Goal: Task Accomplishment & Management: Manage account settings

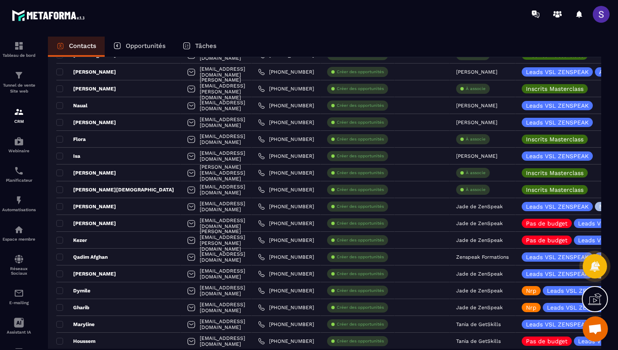
scroll to position [825, 0]
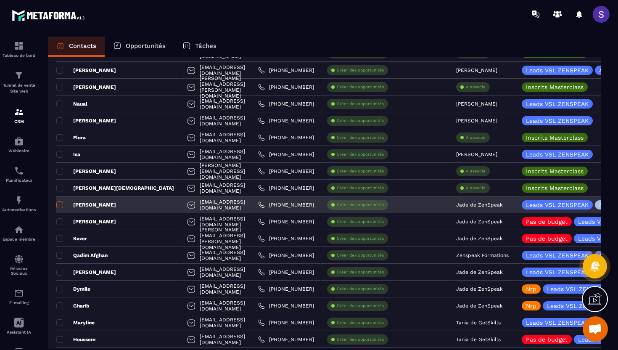
click at [63, 204] on span at bounding box center [59, 204] width 7 height 7
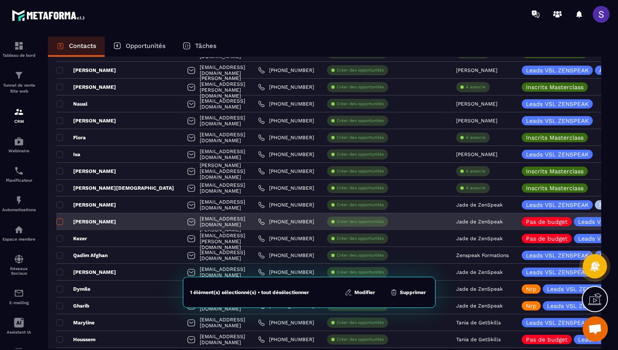
click at [63, 222] on span at bounding box center [59, 221] width 7 height 7
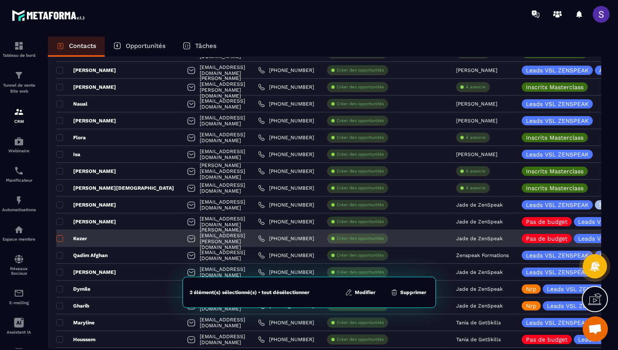
click at [63, 240] on span at bounding box center [59, 238] width 7 height 7
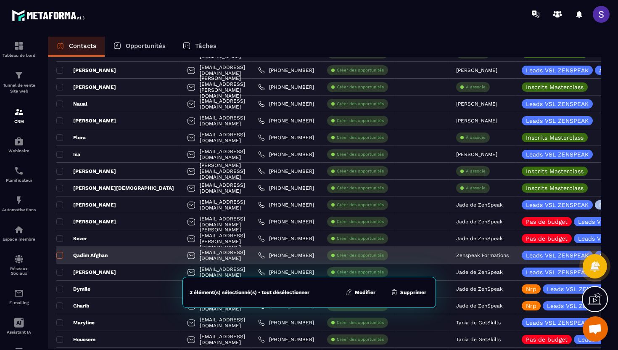
click at [61, 258] on span at bounding box center [59, 255] width 7 height 7
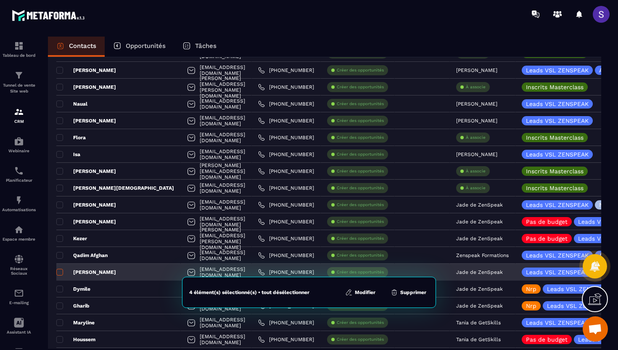
click at [61, 274] on span at bounding box center [59, 272] width 7 height 7
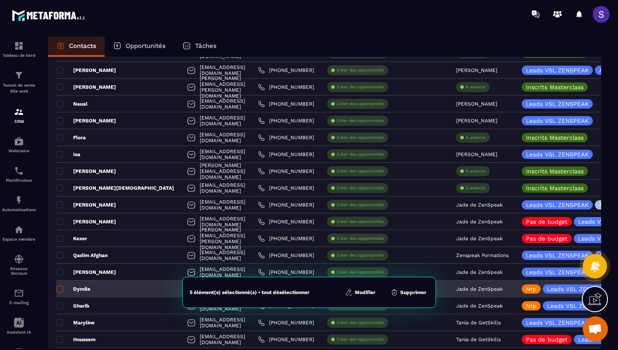
click at [61, 288] on span at bounding box center [59, 289] width 7 height 7
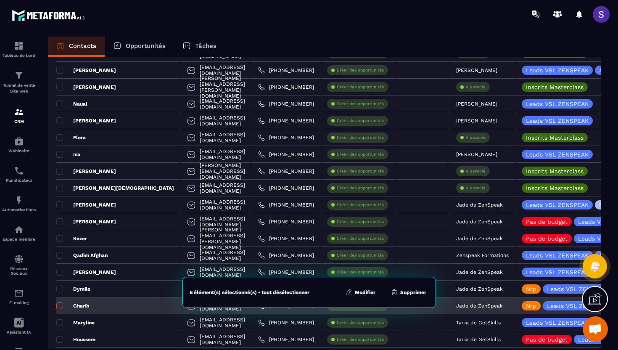
click at [60, 309] on label at bounding box center [59, 308] width 6 height 6
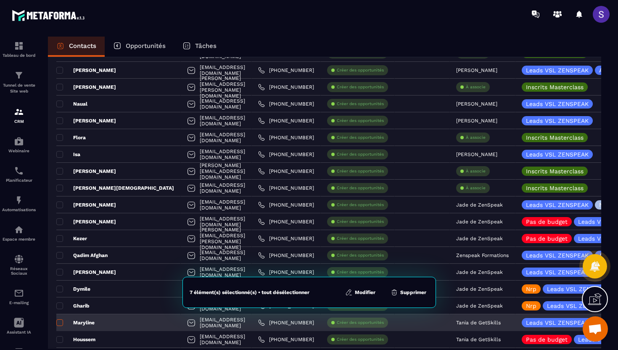
click at [60, 322] on span at bounding box center [59, 322] width 7 height 7
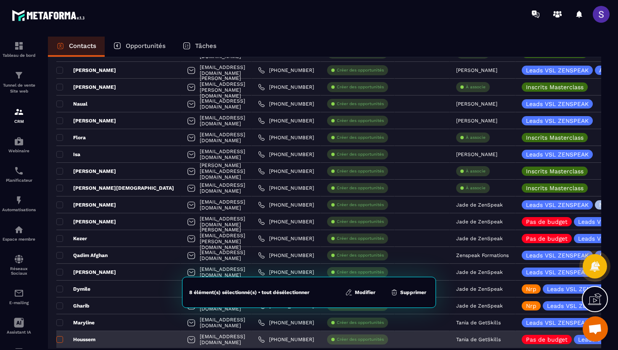
click at [62, 339] on span at bounding box center [59, 339] width 7 height 7
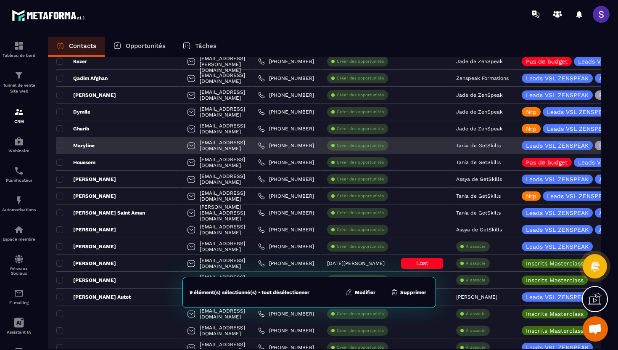
scroll to position [1008, 0]
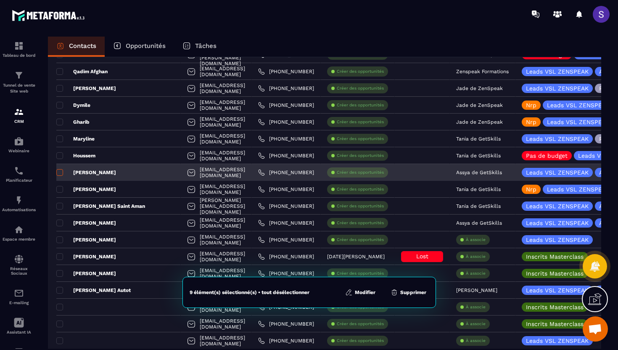
click at [61, 174] on span at bounding box center [59, 172] width 7 height 7
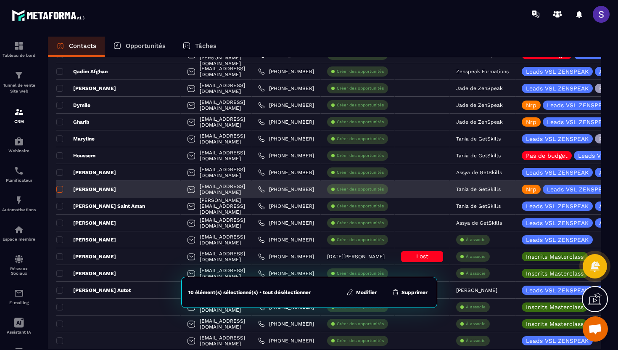
click at [60, 191] on span at bounding box center [59, 189] width 7 height 7
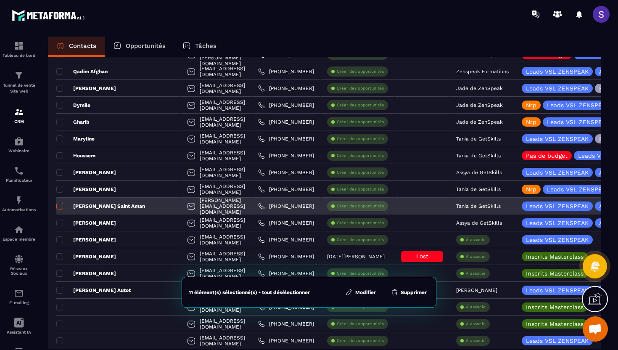
click at [61, 207] on span at bounding box center [59, 206] width 7 height 7
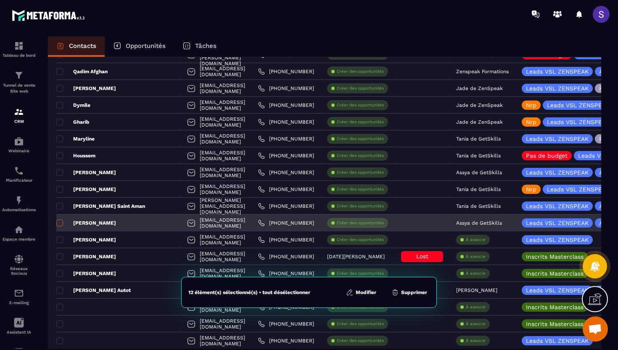
click at [61, 222] on span at bounding box center [59, 223] width 7 height 7
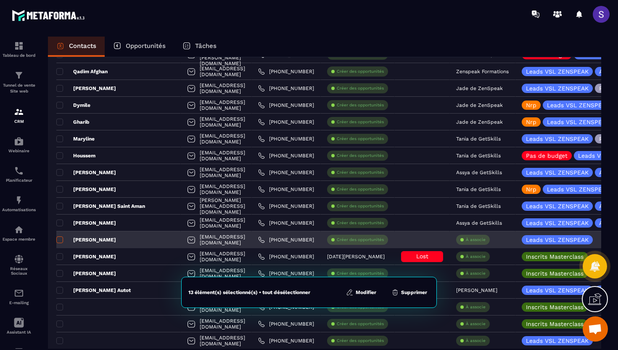
click at [61, 240] on span at bounding box center [59, 239] width 7 height 7
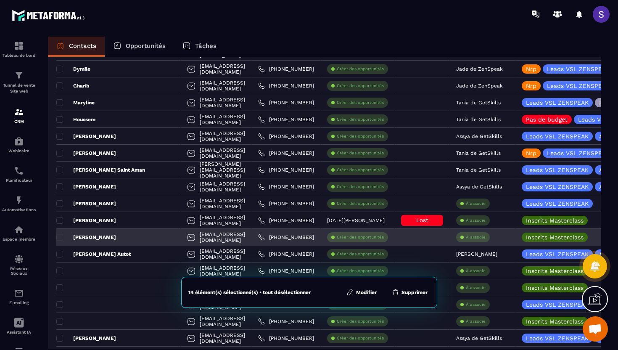
scroll to position [1049, 0]
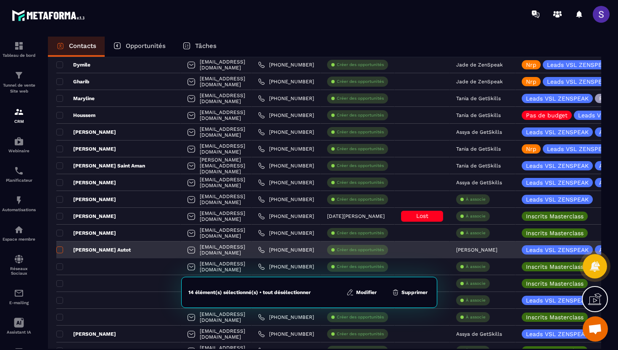
click at [62, 250] on span at bounding box center [59, 249] width 7 height 7
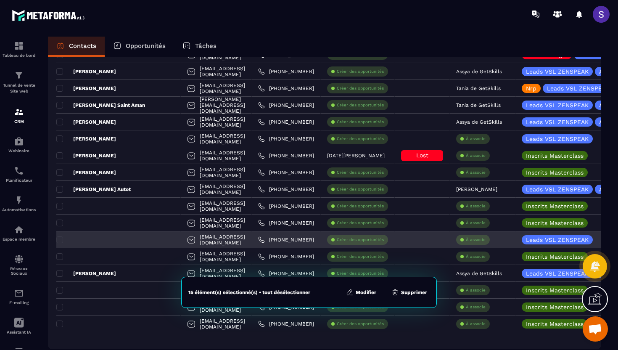
scroll to position [1119, 0]
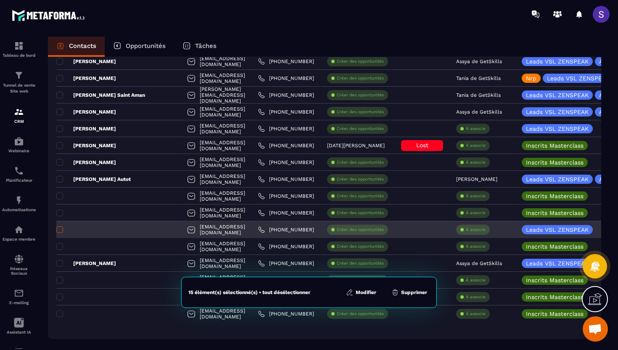
click at [61, 231] on span at bounding box center [59, 229] width 7 height 7
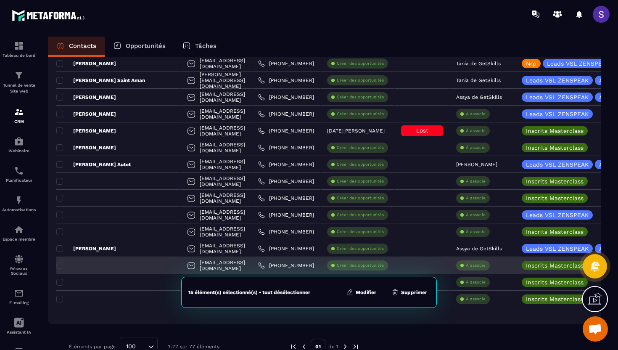
scroll to position [1154, 0]
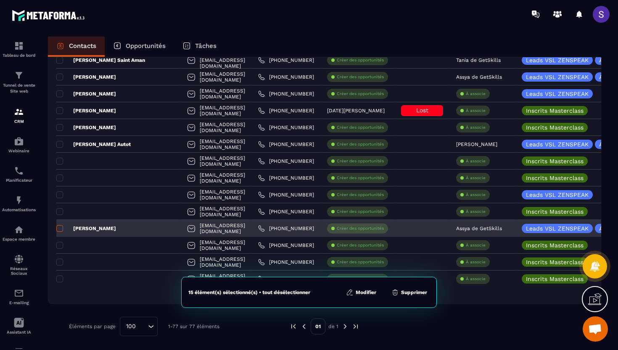
click at [61, 228] on span at bounding box center [59, 228] width 7 height 7
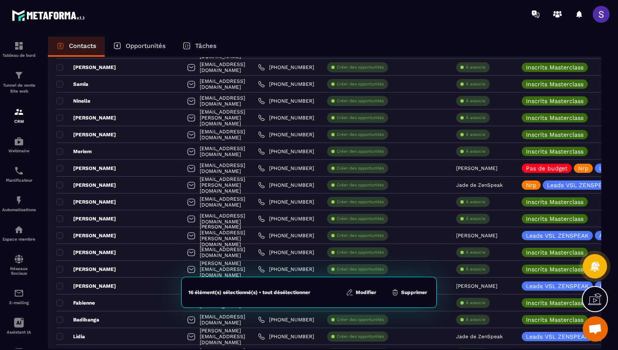
scroll to position [0, 0]
